Goal: Task Accomplishment & Management: Manage account settings

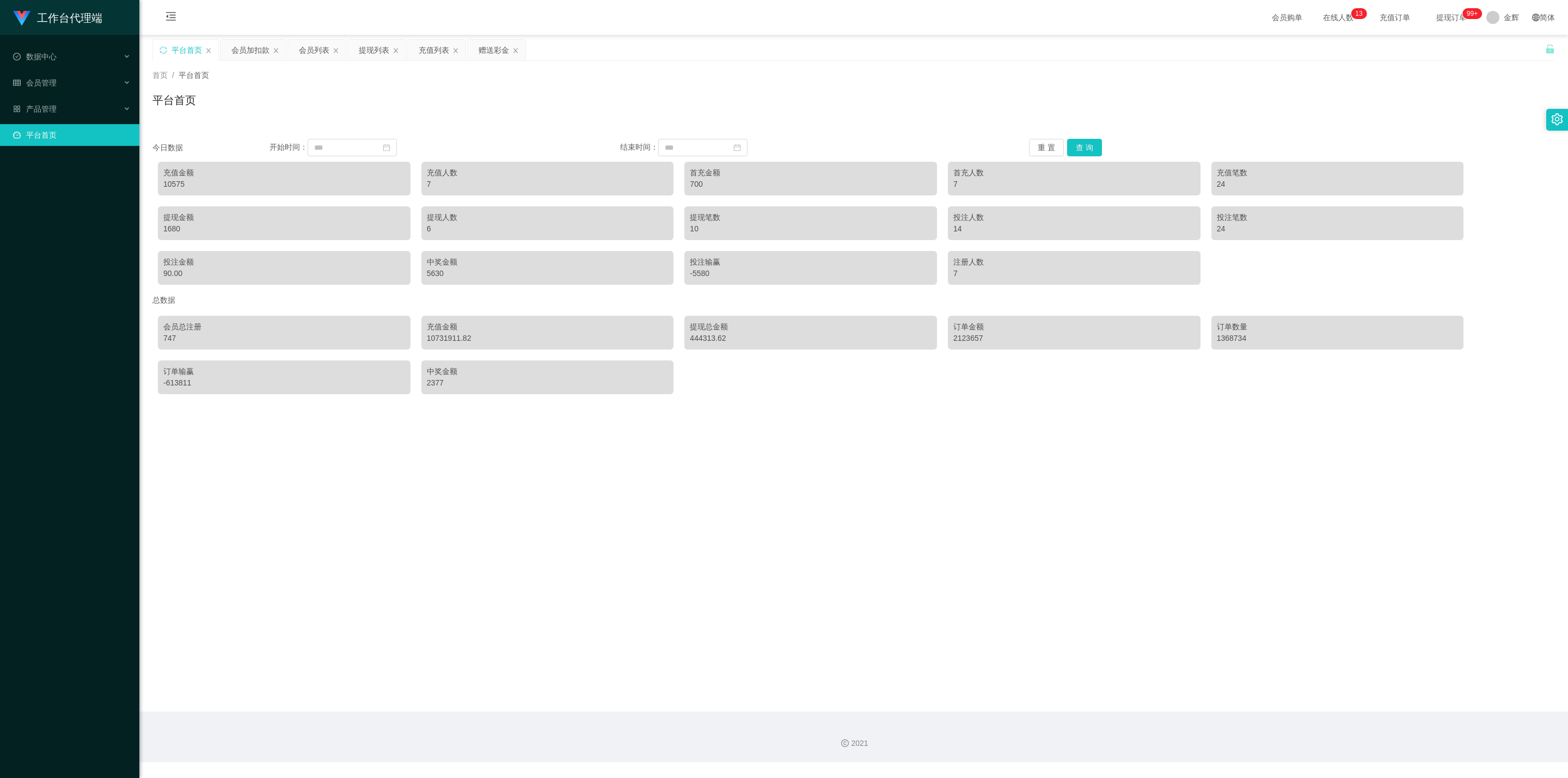
click at [443, 338] on div "10731911.82" at bounding box center [548, 338] width 242 height 12
drag, startPoint x: 178, startPoint y: 338, endPoint x: 154, endPoint y: 338, distance: 24.0
click at [154, 338] on div "会员总注册 747 充值金额 10731911.82 提现总金额 444313.62 订单金额 2123657 订单数量 1368734 订单输赢 -6138…" at bounding box center [853, 355] width 1402 height 90
click at [188, 338] on div "747" at bounding box center [285, 338] width 242 height 12
click at [210, 432] on main "关闭左侧 关闭右侧 关闭其它 刷新页面 平台首页 会员加扣款 会员列表 提现列表 充值列表 赠送彩金 首页 / 平台首页 / 平台首页 今日数据 开始时间： …" at bounding box center [854, 373] width 1428 height 677
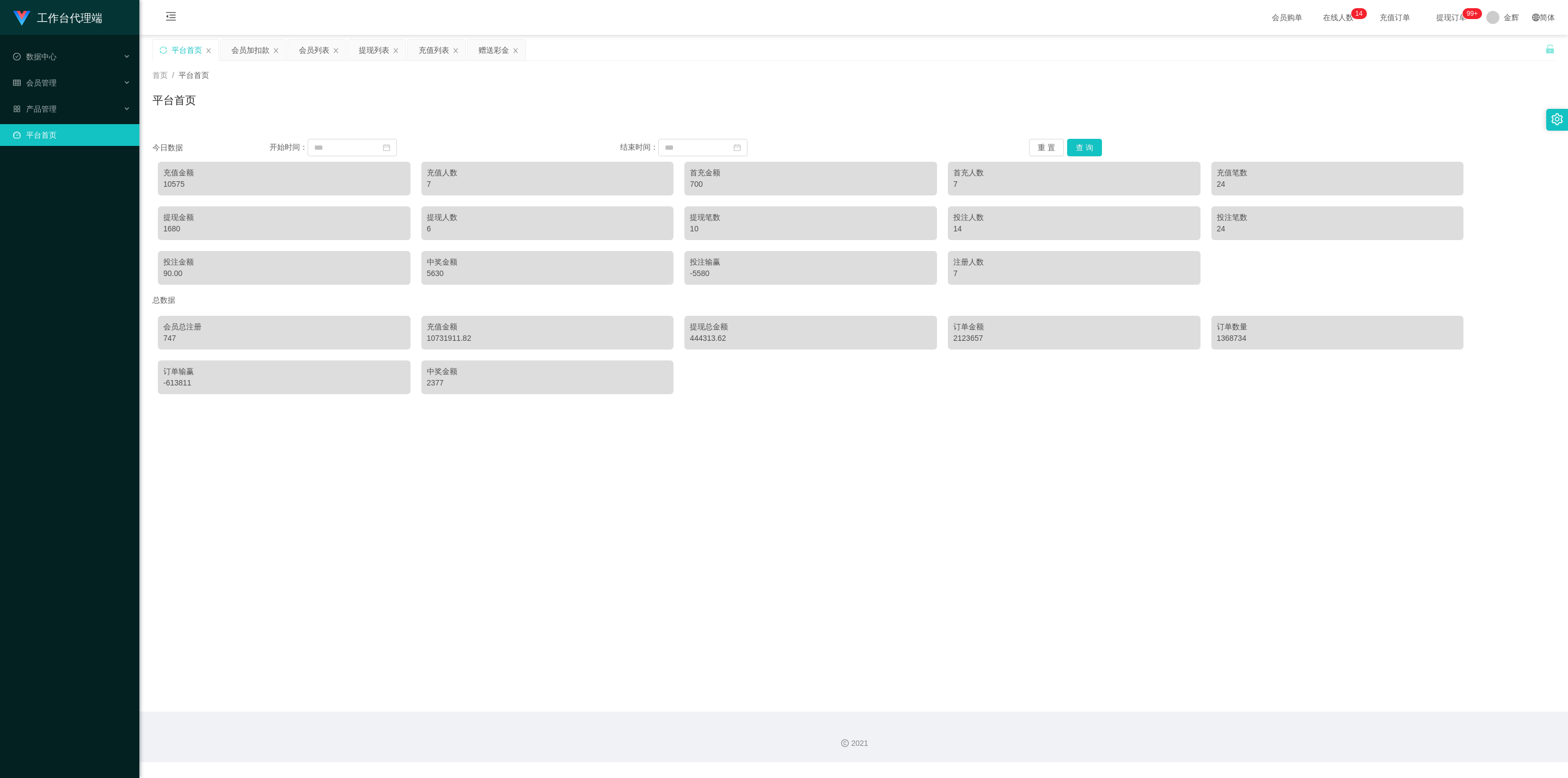
click at [777, 496] on main "关闭左侧 关闭右侧 关闭其它 刷新页面 平台首页 会员加扣款 会员列表 提现列表 充值列表 赠送彩金 首页 / 平台首页 / 平台首页 今日数据 开始时间： …" at bounding box center [854, 373] width 1428 height 677
drag, startPoint x: 430, startPoint y: 182, endPoint x: 422, endPoint y: 175, distance: 10.6
click at [422, 175] on div "充值人数 7" at bounding box center [548, 179] width 252 height 34
click at [439, 188] on div "7" at bounding box center [548, 184] width 242 height 12
drag, startPoint x: 423, startPoint y: 182, endPoint x: 420, endPoint y: 172, distance: 10.4
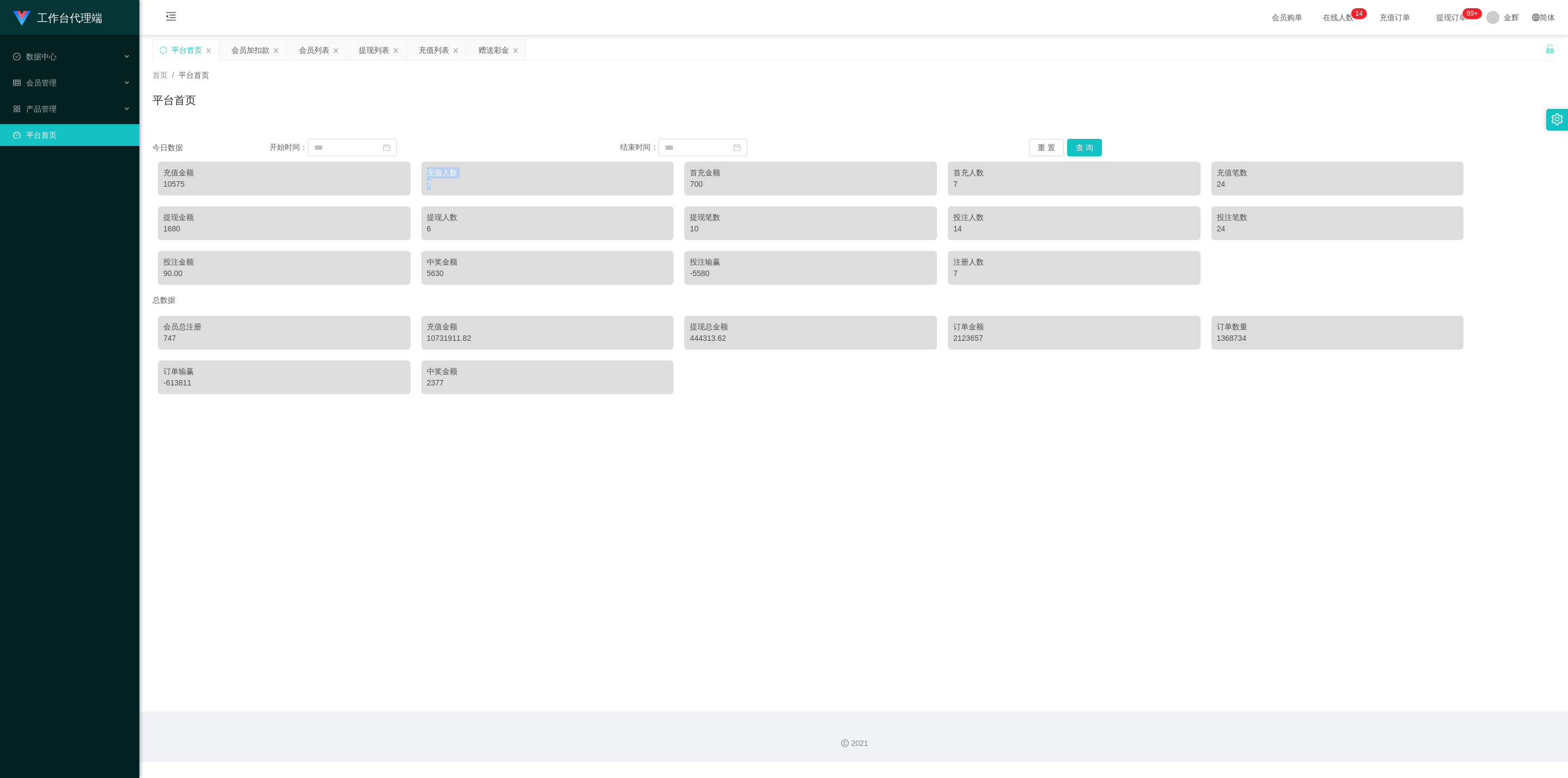
click at [420, 172] on div "充值金额 10575 充值人数 7 首充金额 700 首充人数 7 充值笔数 24 提现金额 1680 提现人数 6 提现笔数 10 投注人数 14 投注笔数…" at bounding box center [853, 224] width 1402 height 134
drag, startPoint x: 722, startPoint y: 182, endPoint x: 685, endPoint y: 166, distance: 40.3
click at [685, 166] on div "首充金额 700" at bounding box center [811, 179] width 252 height 34
drag, startPoint x: 802, startPoint y: 371, endPoint x: 798, endPoint y: 353, distance: 18.4
click at [800, 361] on div "会员总注册 747 充值金额 10731911.82 提现总金额 444313.62 订单金额 2123657 订单数量 1368734 订单输赢 -6138…" at bounding box center [853, 355] width 1402 height 90
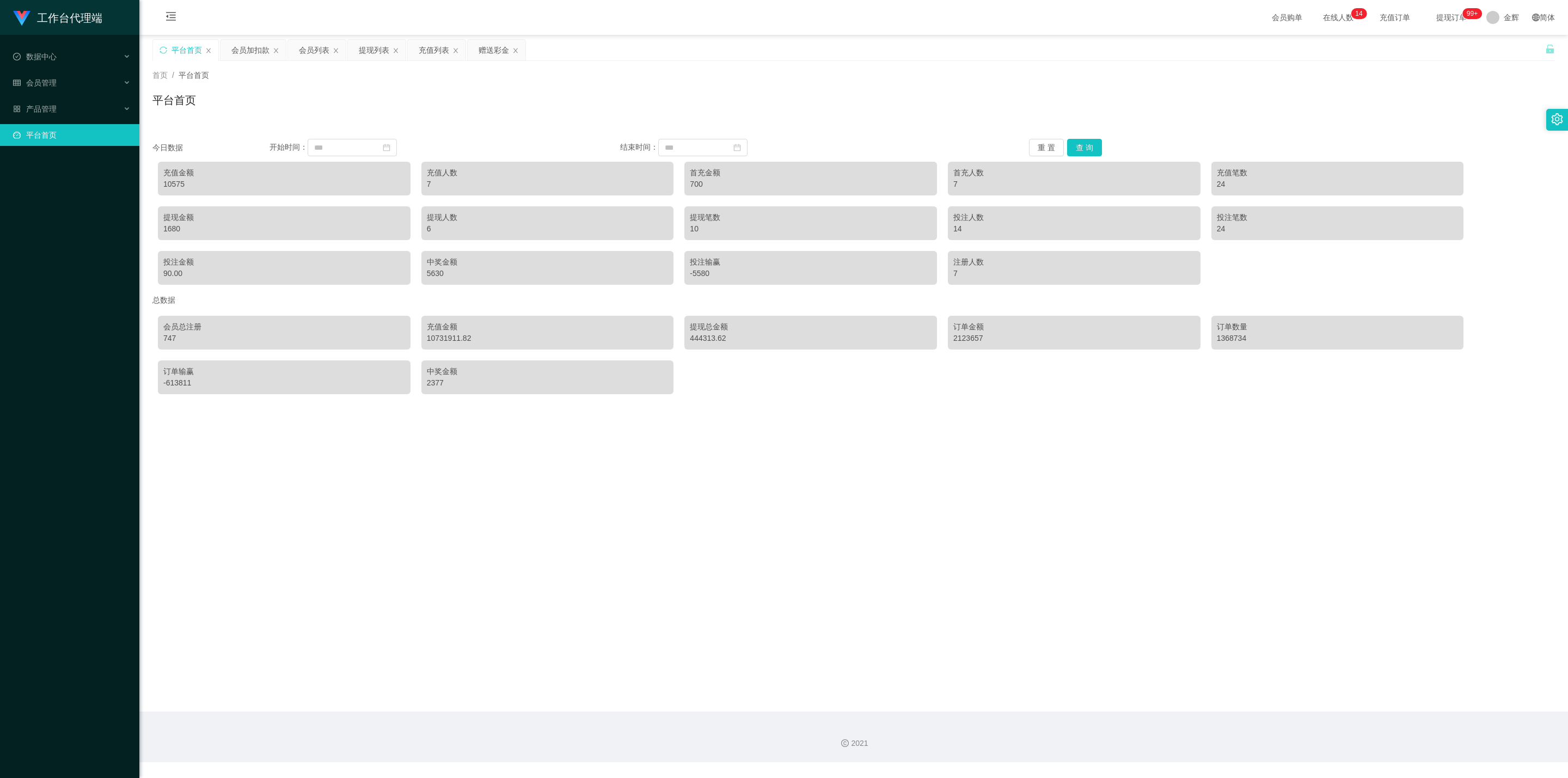
click at [804, 188] on div "700" at bounding box center [811, 184] width 242 height 12
drag, startPoint x: 969, startPoint y: 184, endPoint x: 950, endPoint y: 166, distance: 26.2
click at [950, 166] on div "首充人数 7" at bounding box center [1074, 179] width 252 height 34
click at [1019, 167] on div "首充人数" at bounding box center [1074, 173] width 242 height 12
click at [958, 64] on div "首页 / 平台首页 / 平台首页" at bounding box center [854, 93] width 1428 height 64
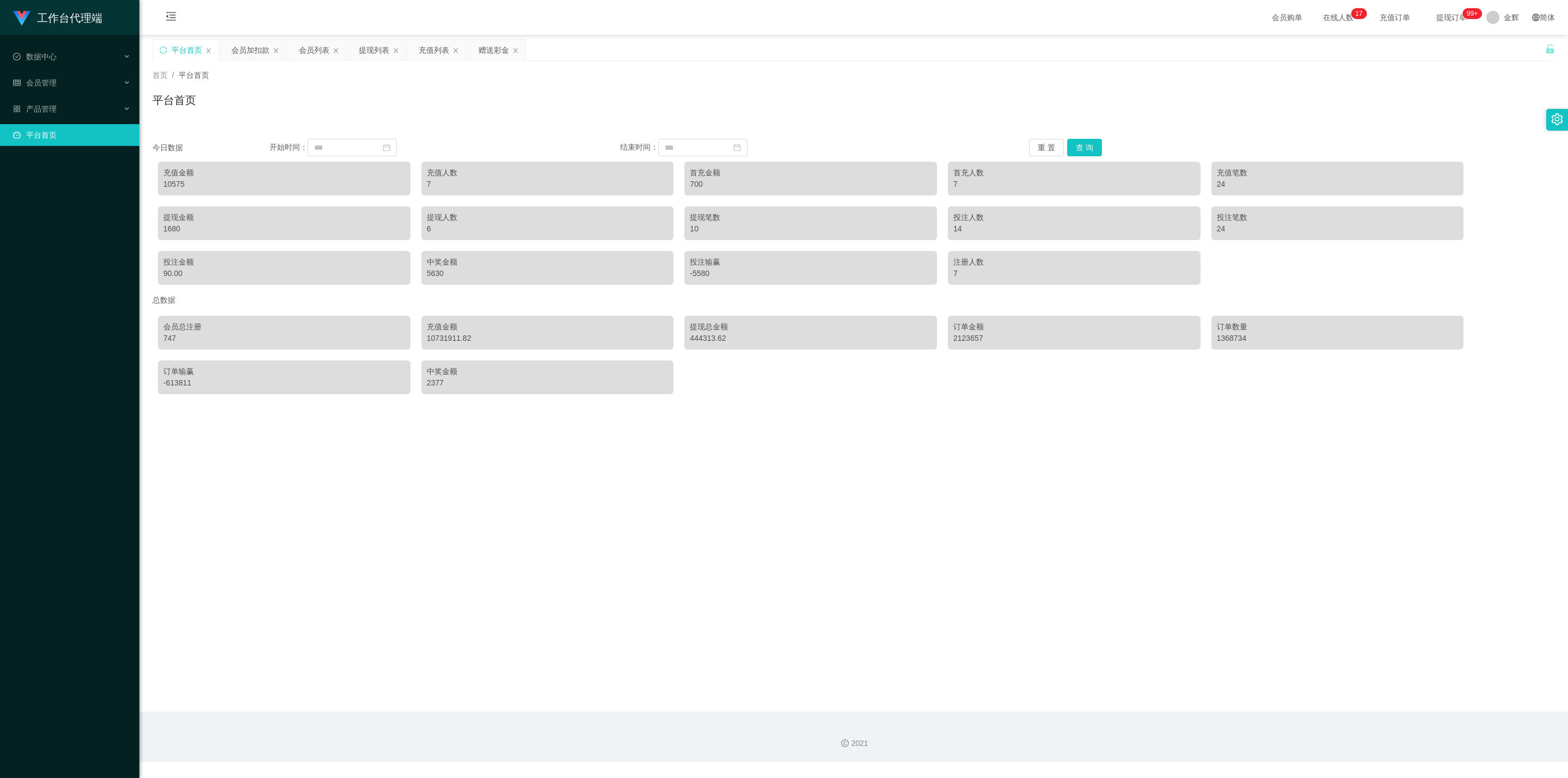
click at [473, 99] on div "平台首页" at bounding box center [853, 105] width 1402 height 25
click at [103, 107] on div "产品管理" at bounding box center [70, 109] width 140 height 21
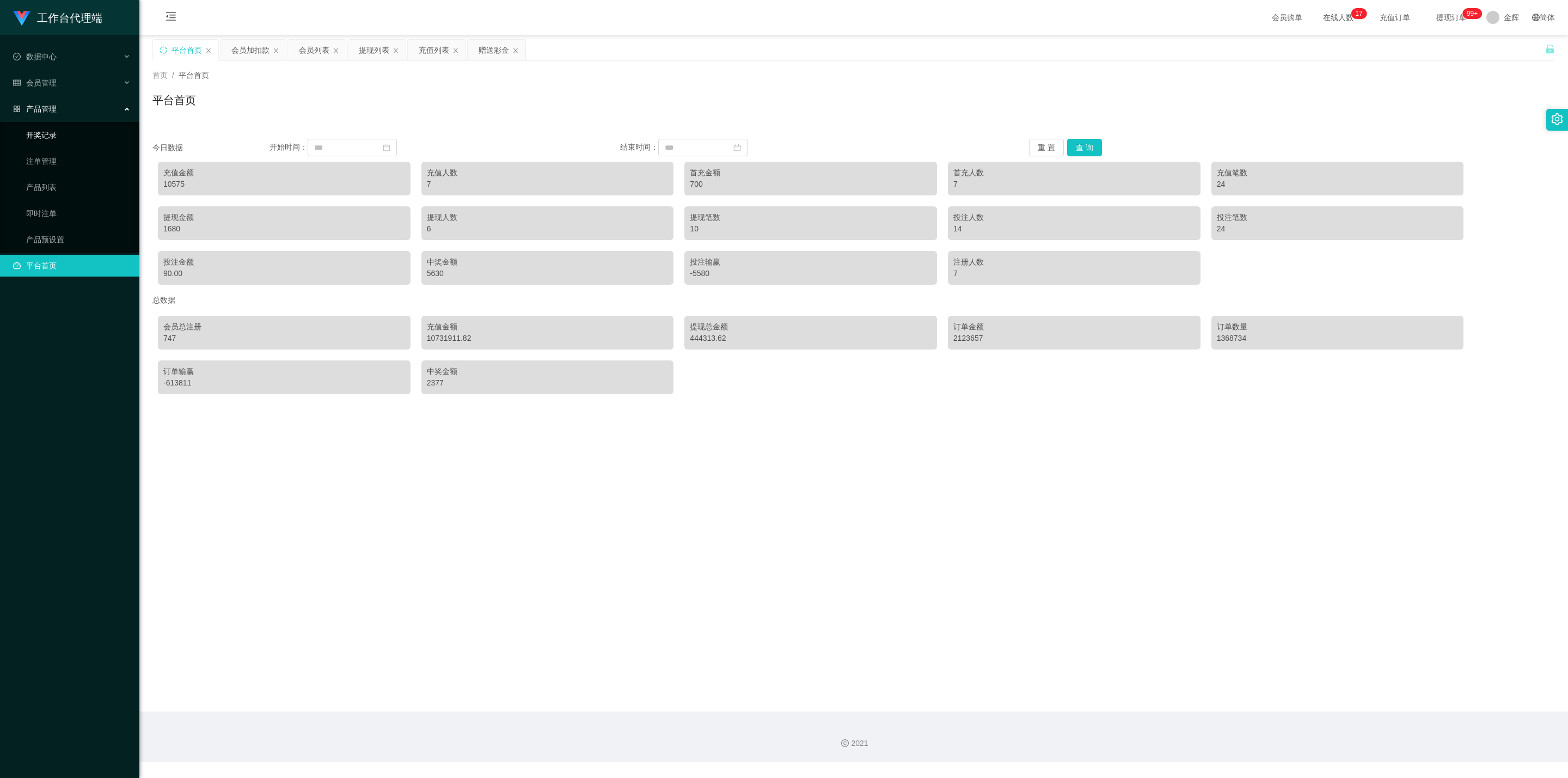
click at [61, 139] on link "开奖记录" at bounding box center [78, 135] width 105 height 21
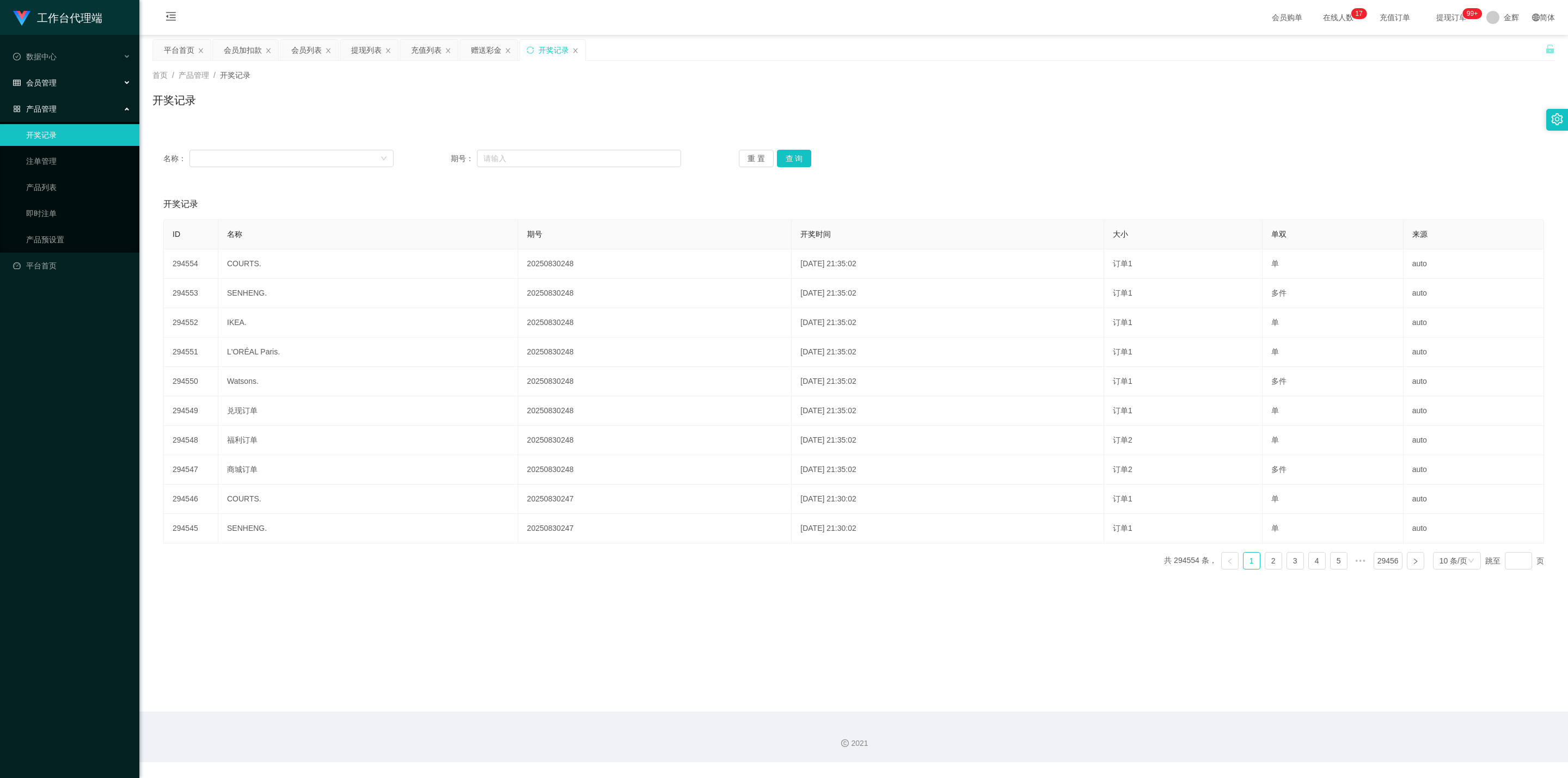
click at [61, 73] on div "会员管理" at bounding box center [70, 82] width 140 height 21
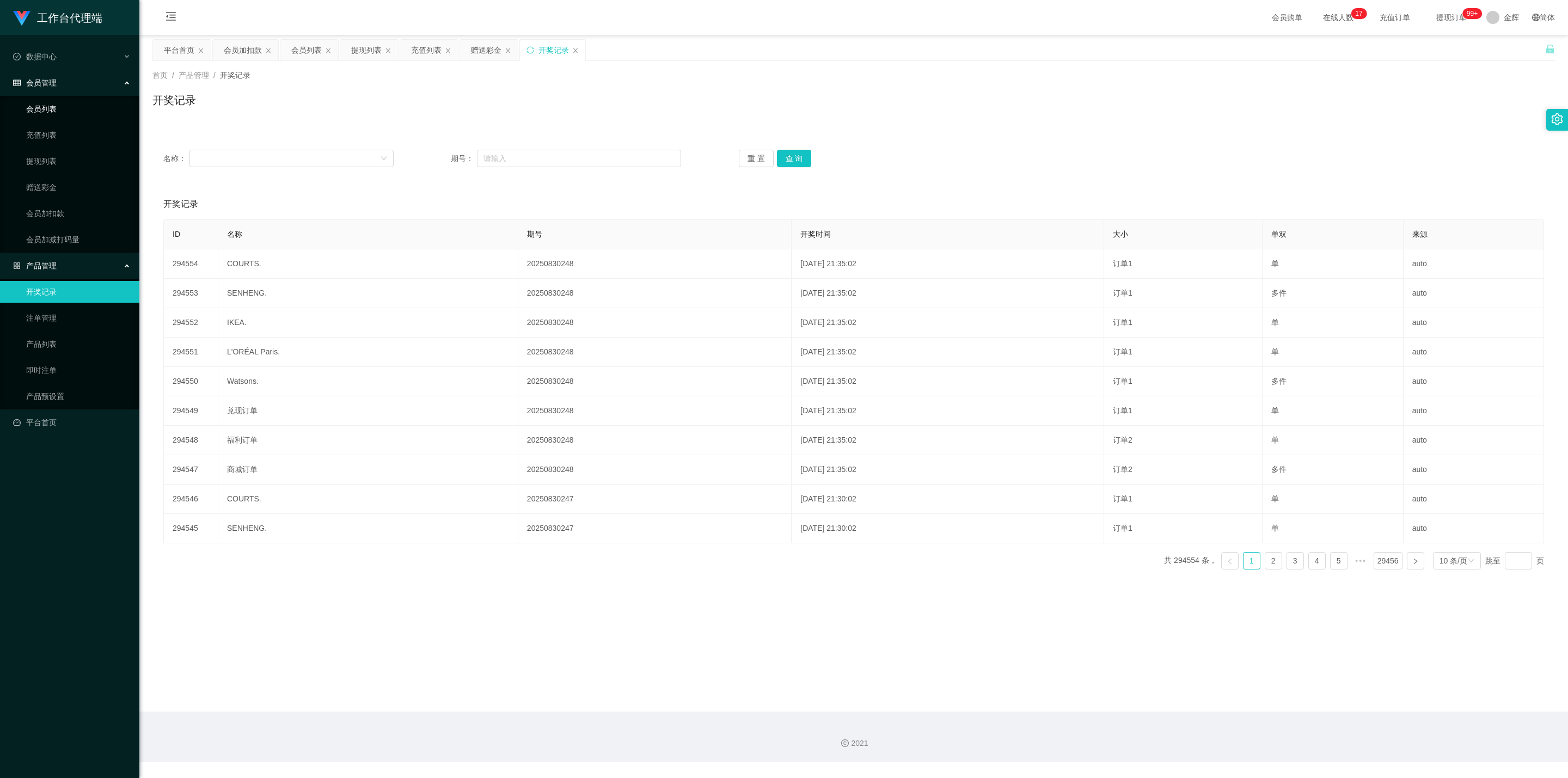
click at [51, 111] on link "会员列表" at bounding box center [78, 109] width 105 height 21
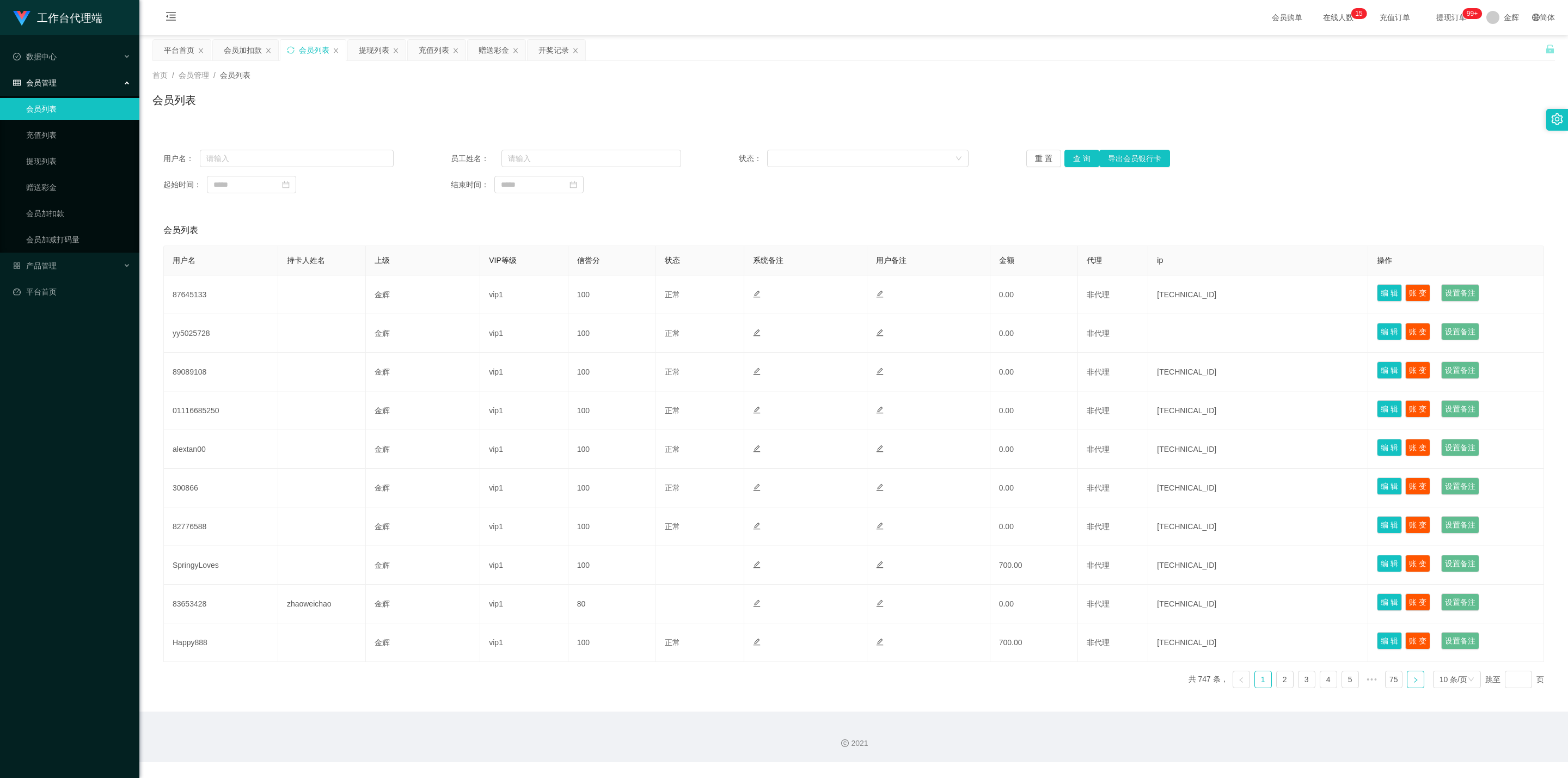
click at [1415, 682] on icon "图标: right" at bounding box center [1415, 680] width 6 height 6
